Goal: Information Seeking & Learning: Learn about a topic

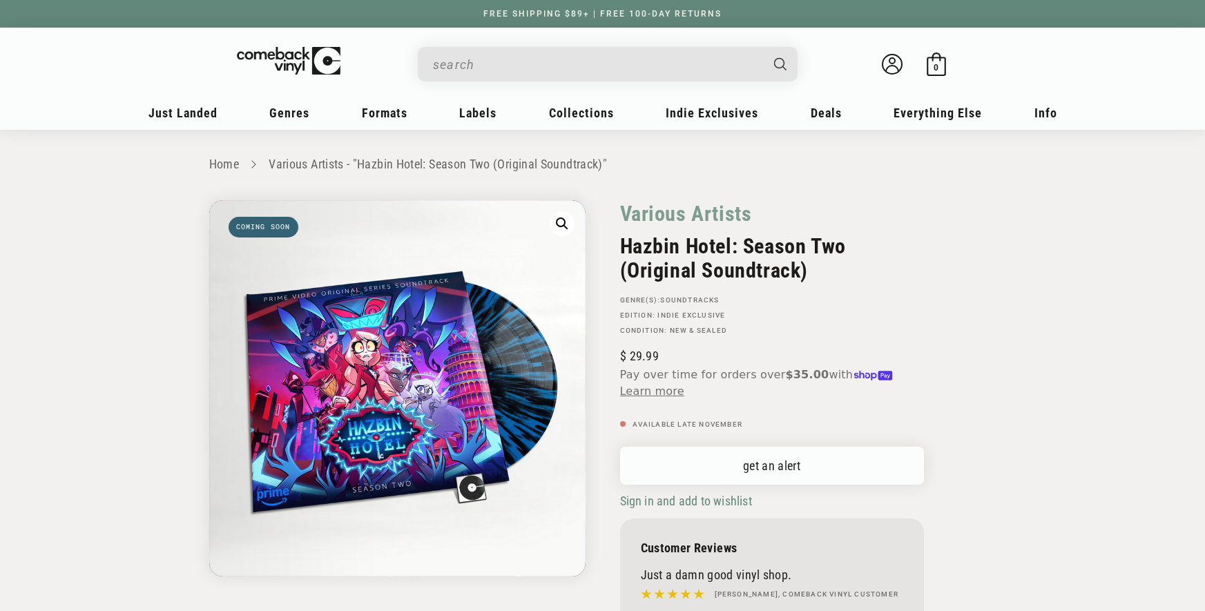
click at [842, 467] on link "get an alert" at bounding box center [772, 466] width 304 height 38
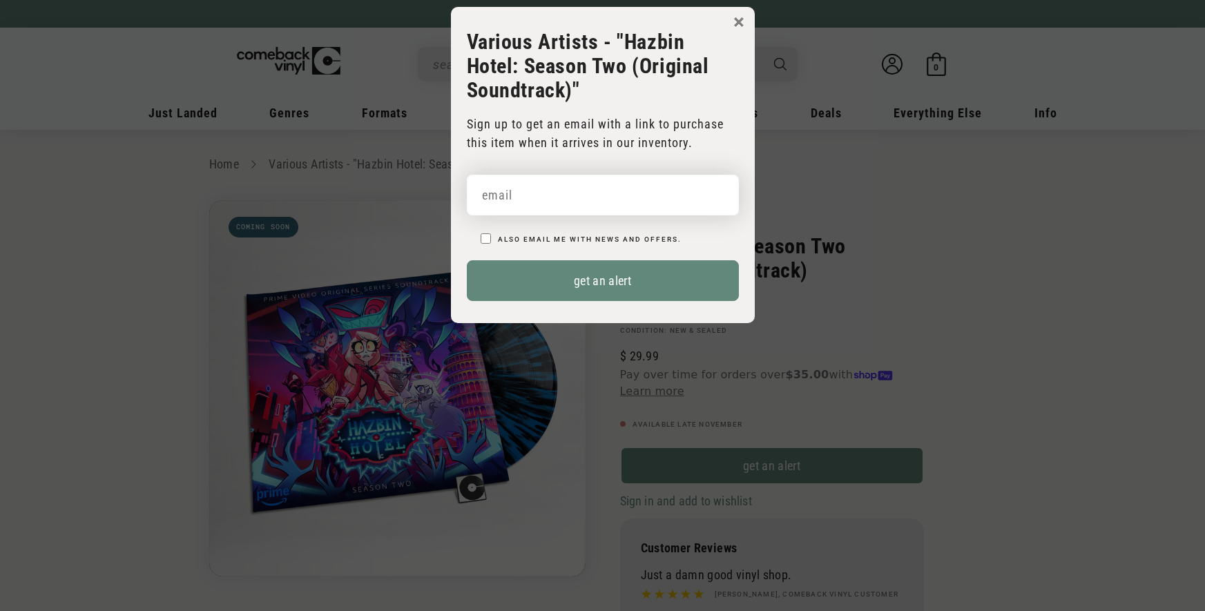
click at [638, 196] on input "email" at bounding box center [603, 195] width 272 height 41
paste input "[EMAIL_ADDRESS][DOMAIN_NAME]"
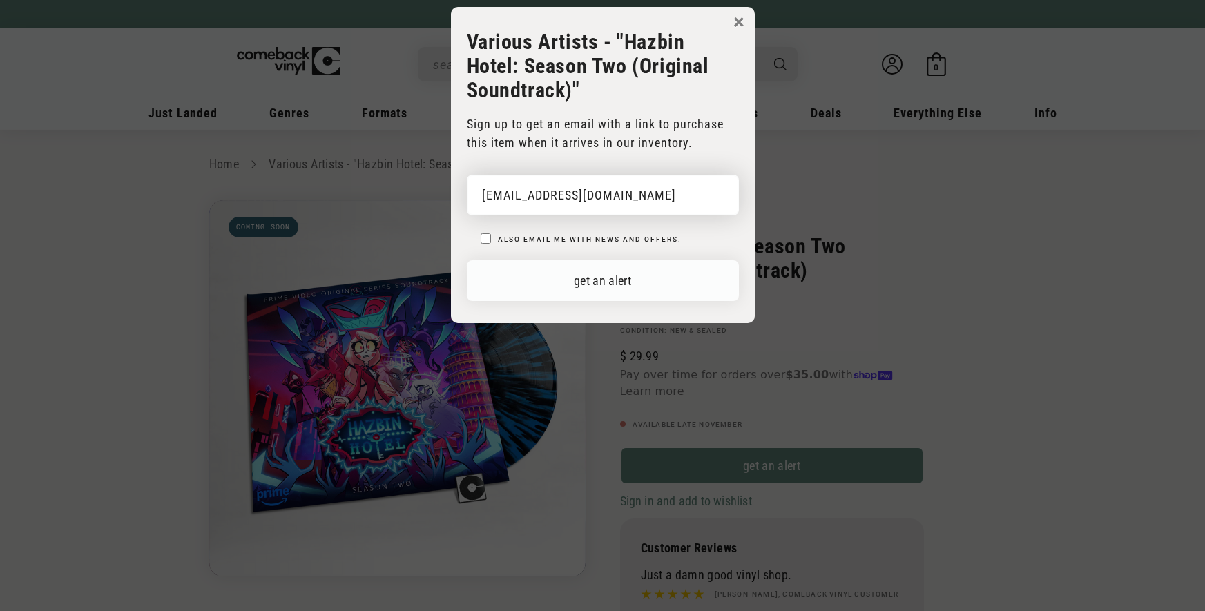
type input "[EMAIL_ADDRESS][DOMAIN_NAME]"
click at [678, 277] on button "get an alert" at bounding box center [603, 280] width 272 height 41
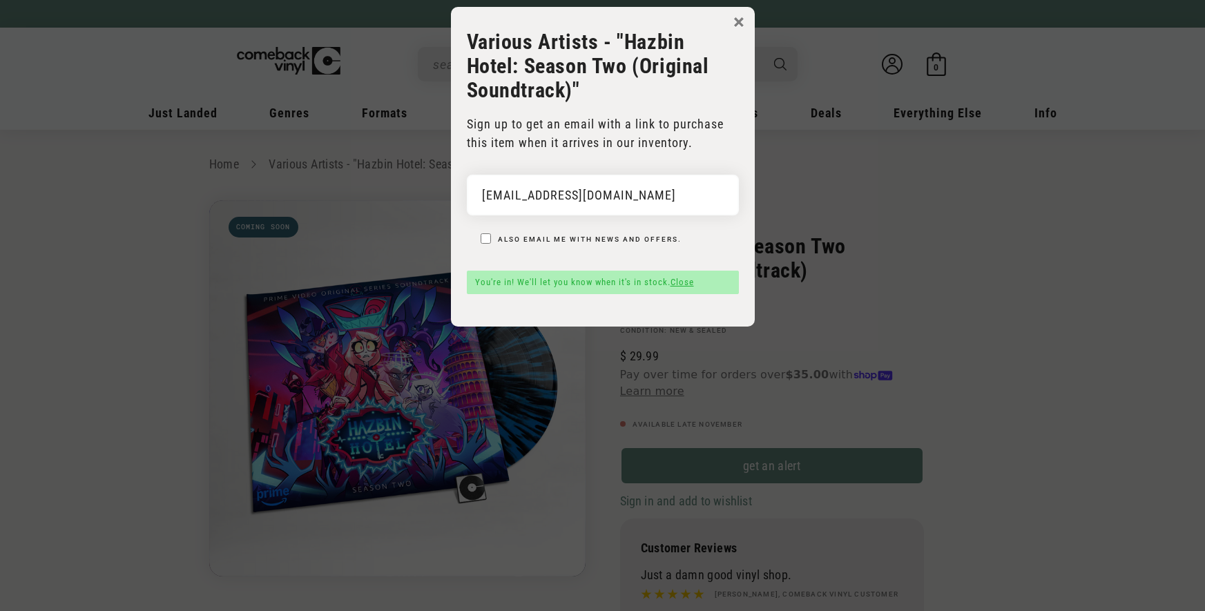
click at [693, 280] on link "Close" at bounding box center [681, 282] width 23 height 10
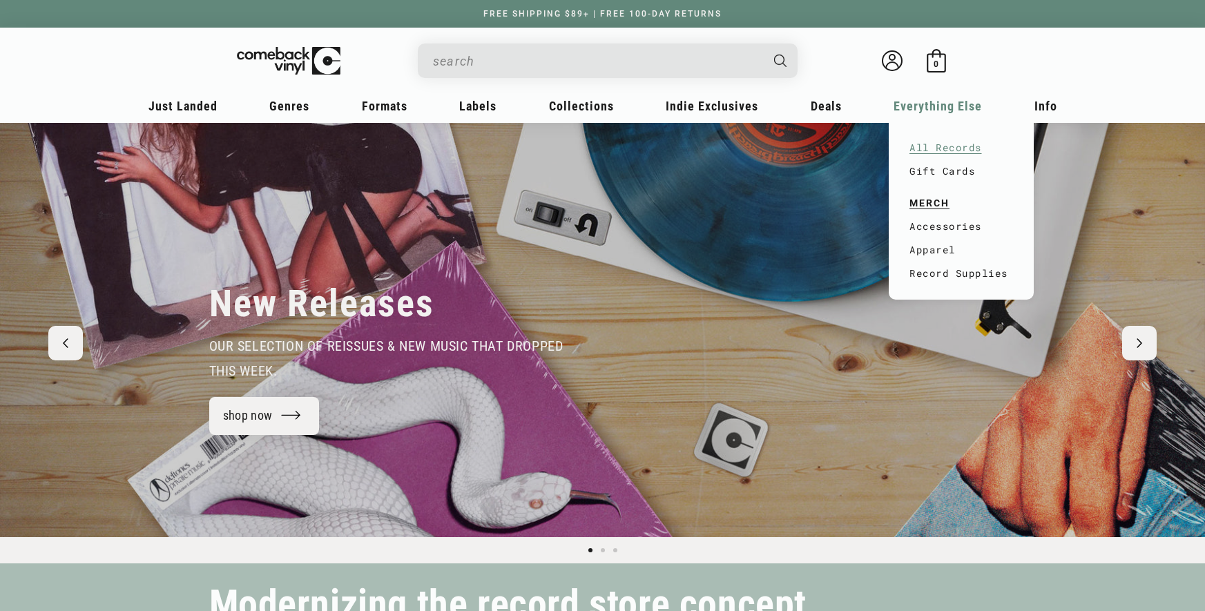
click at [950, 146] on link "All Records" at bounding box center [961, 147] width 104 height 23
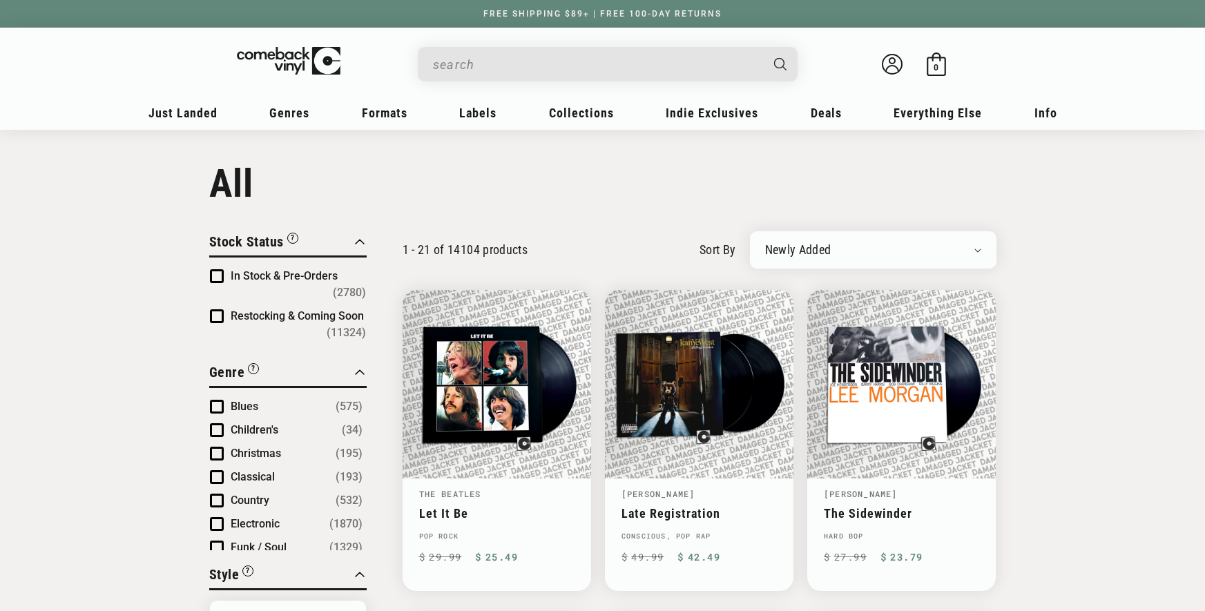
click at [241, 276] on span "In Stock & Pre-Orders" at bounding box center [284, 275] width 107 height 13
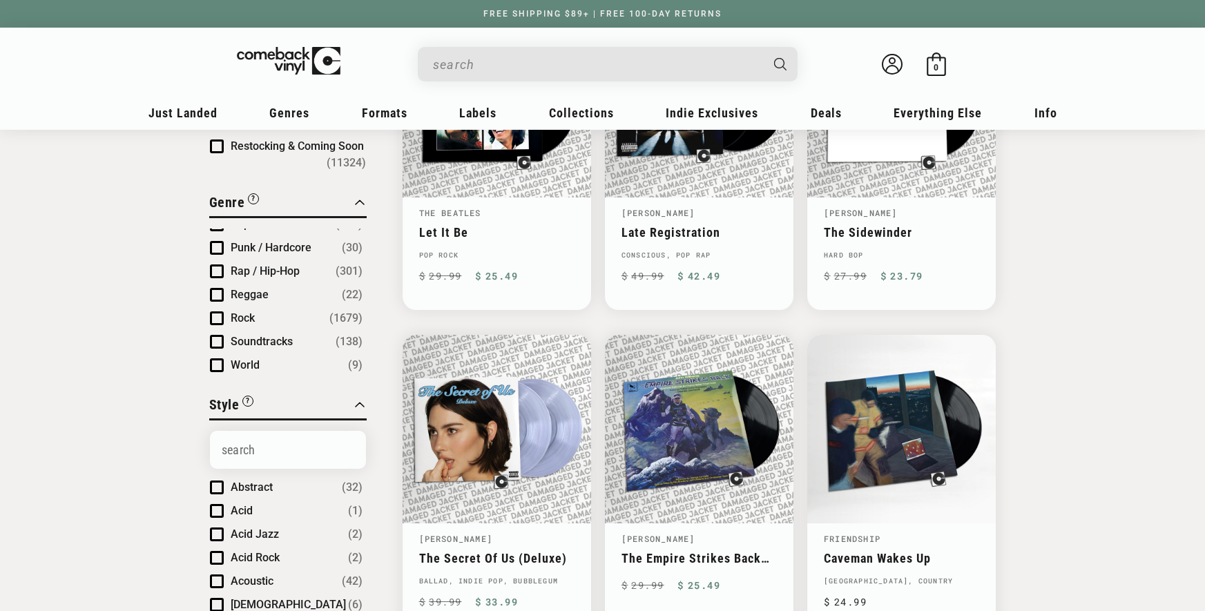
scroll to position [289, 0]
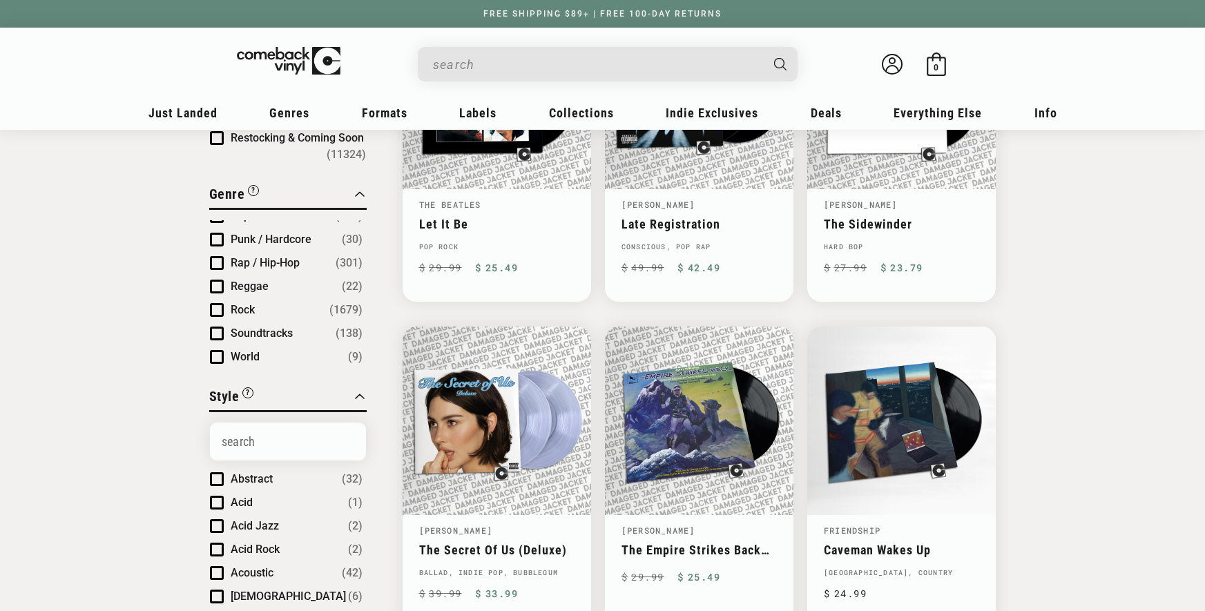
click at [249, 307] on span "Rock" at bounding box center [243, 309] width 24 height 13
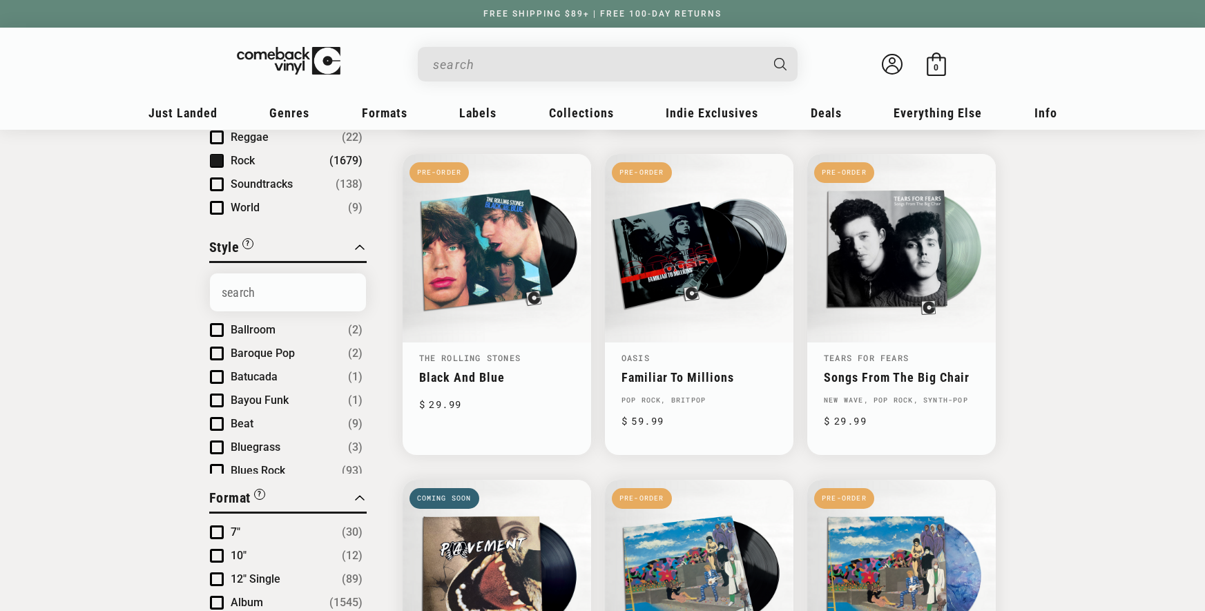
scroll to position [384, 0]
click at [262, 347] on span "Baroque Pop" at bounding box center [263, 344] width 64 height 13
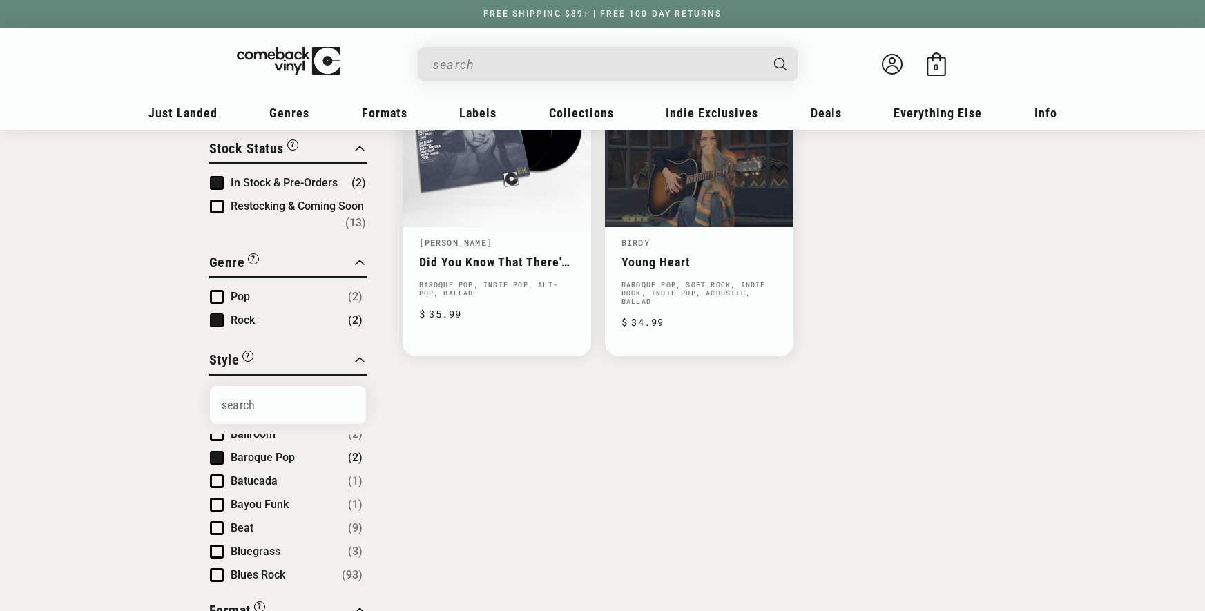
scroll to position [308, 0]
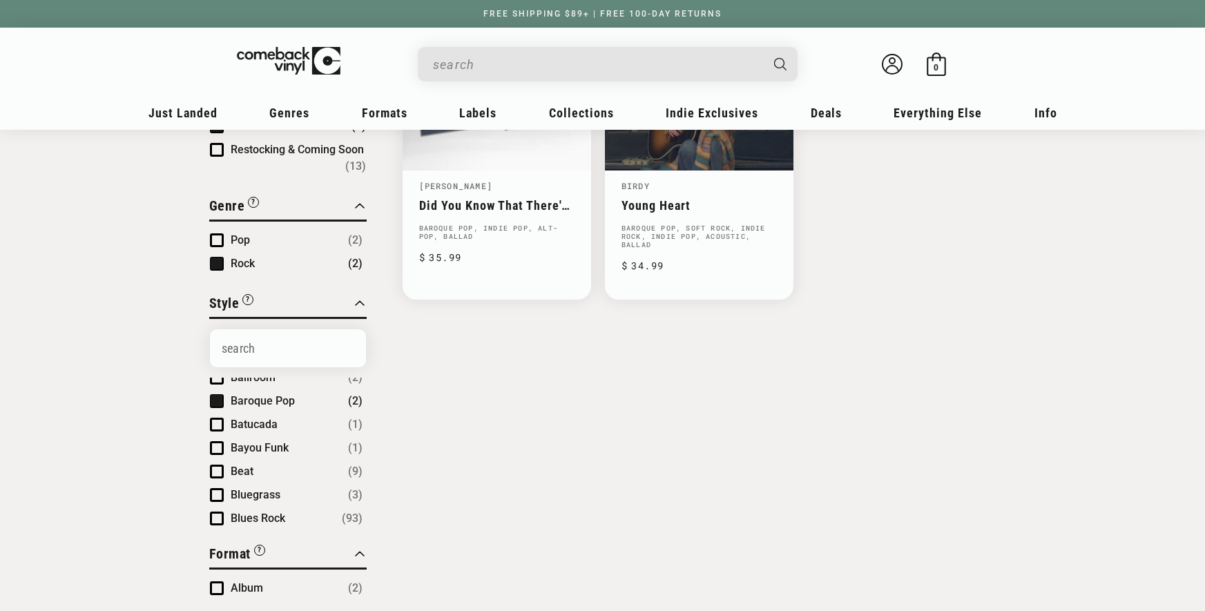
click at [245, 398] on span "Baroque Pop" at bounding box center [263, 400] width 64 height 13
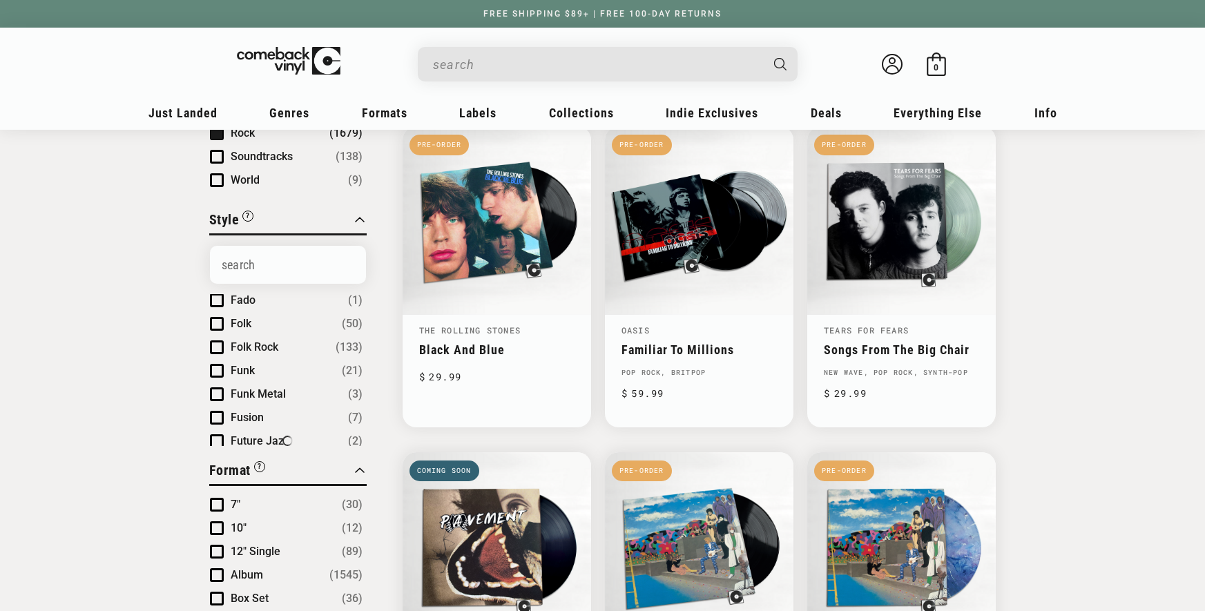
scroll to position [1554, 0]
click at [237, 321] on span "Folk" at bounding box center [241, 320] width 21 height 13
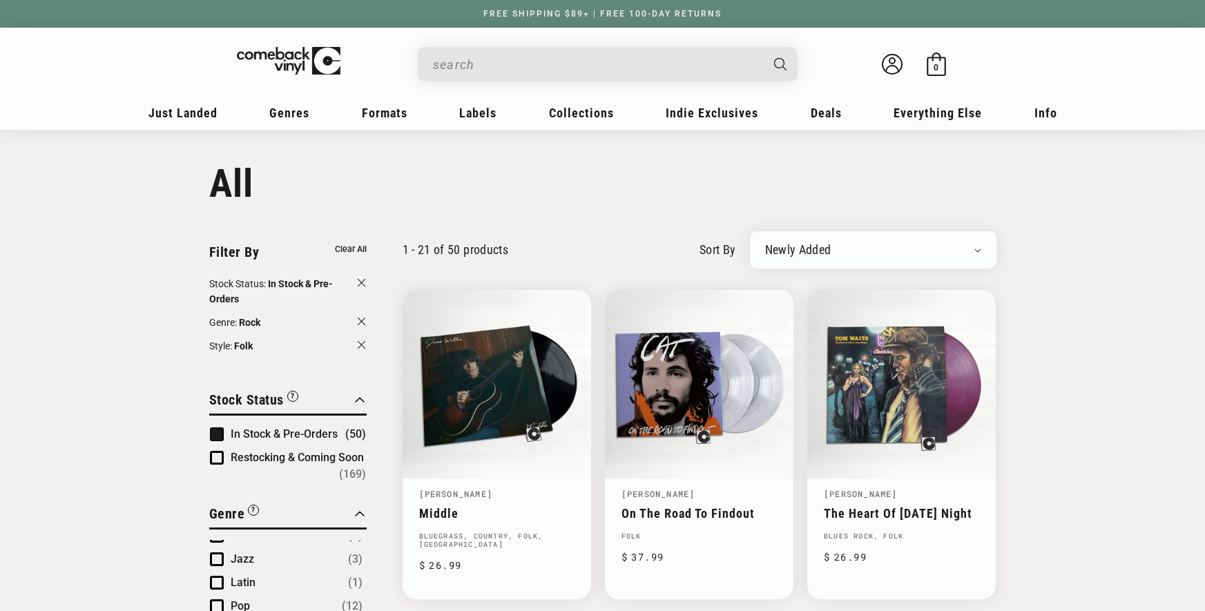
click at [362, 281] on button "Stock Status: In Stock & Pre-Orders" at bounding box center [287, 292] width 157 height 33
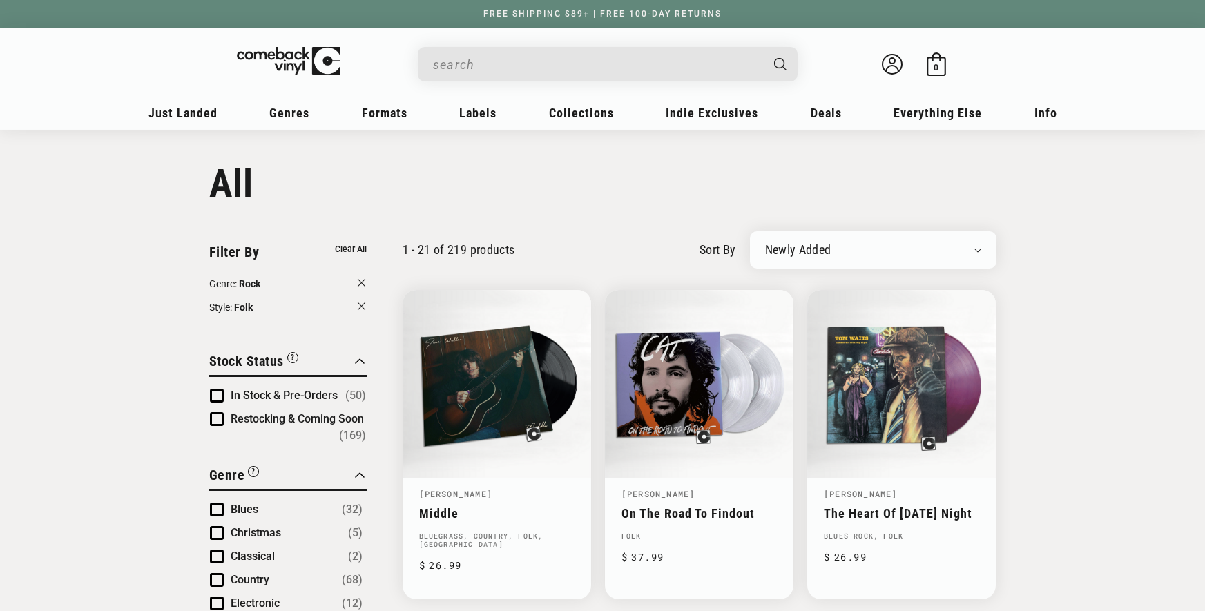
scroll to position [412, 0]
click at [362, 253] on button "Clear All" at bounding box center [351, 249] width 32 height 15
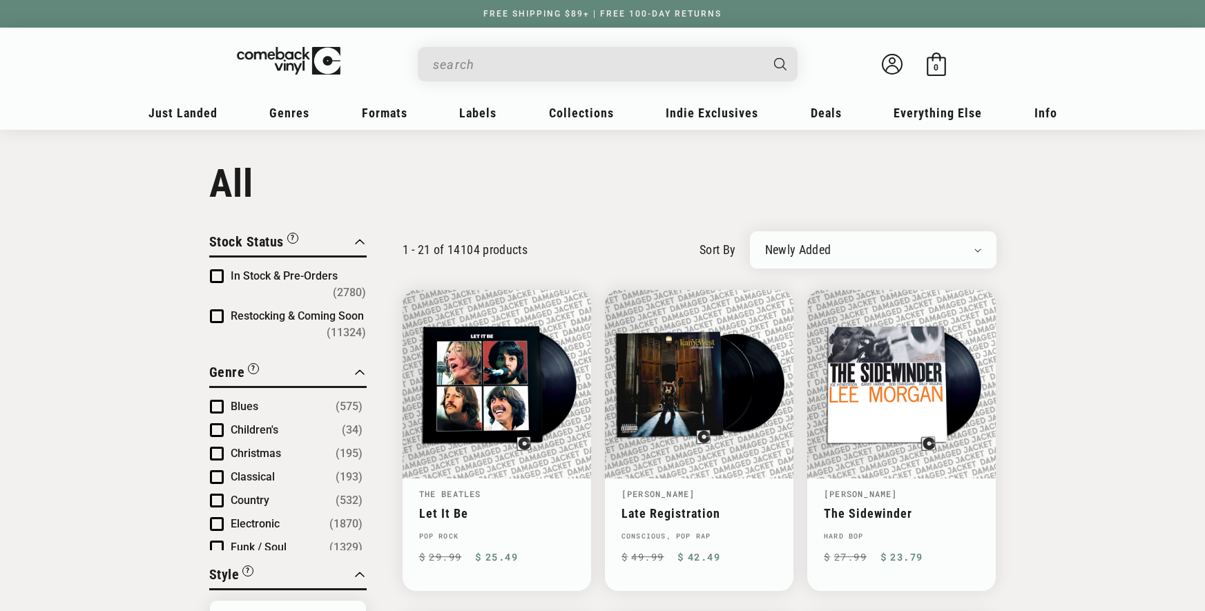
scroll to position [412, 0]
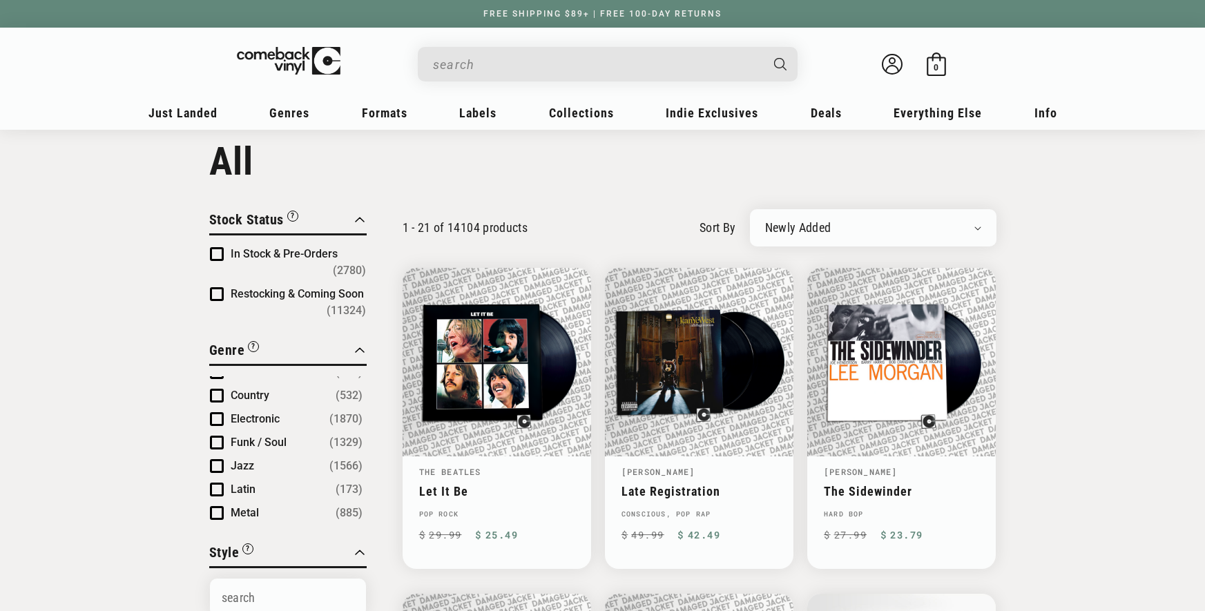
scroll to position [1, 0]
